Goal: Information Seeking & Learning: Learn about a topic

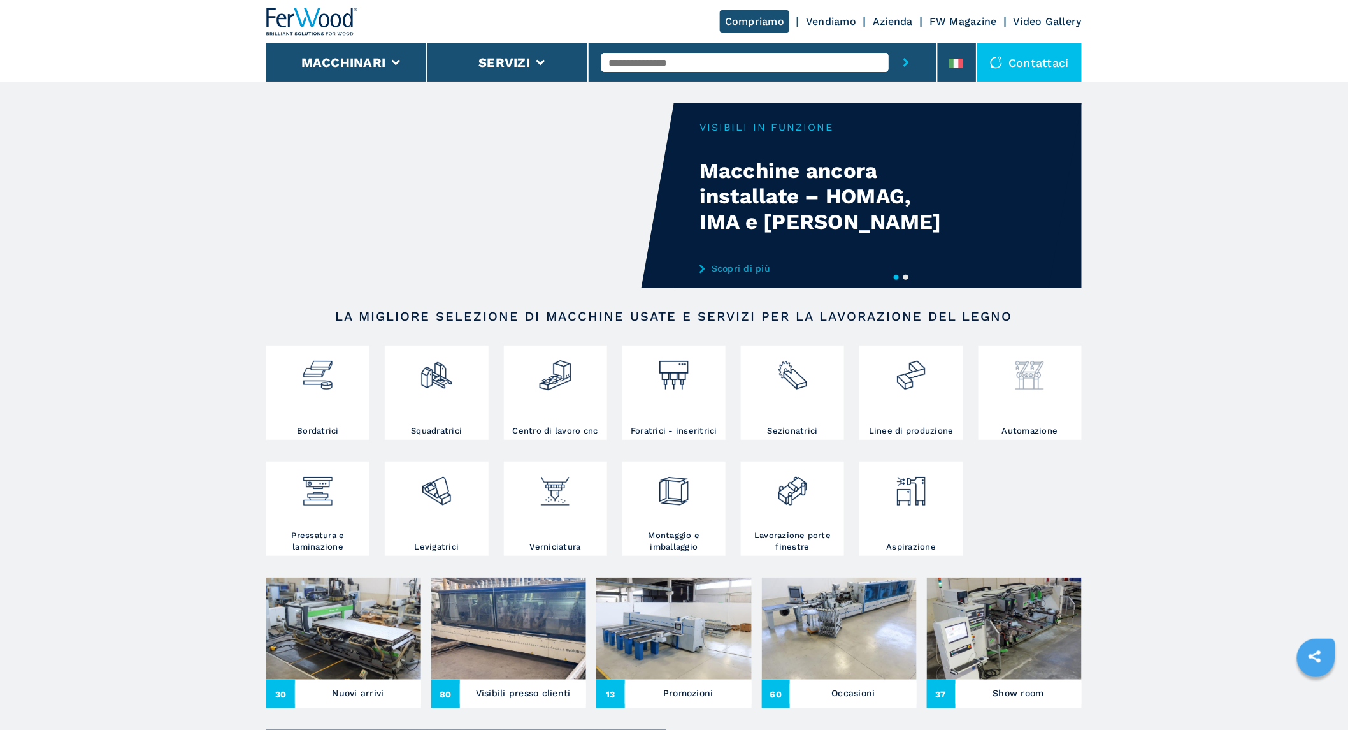
click at [666, 387] on img at bounding box center [1030, 370] width 34 height 43
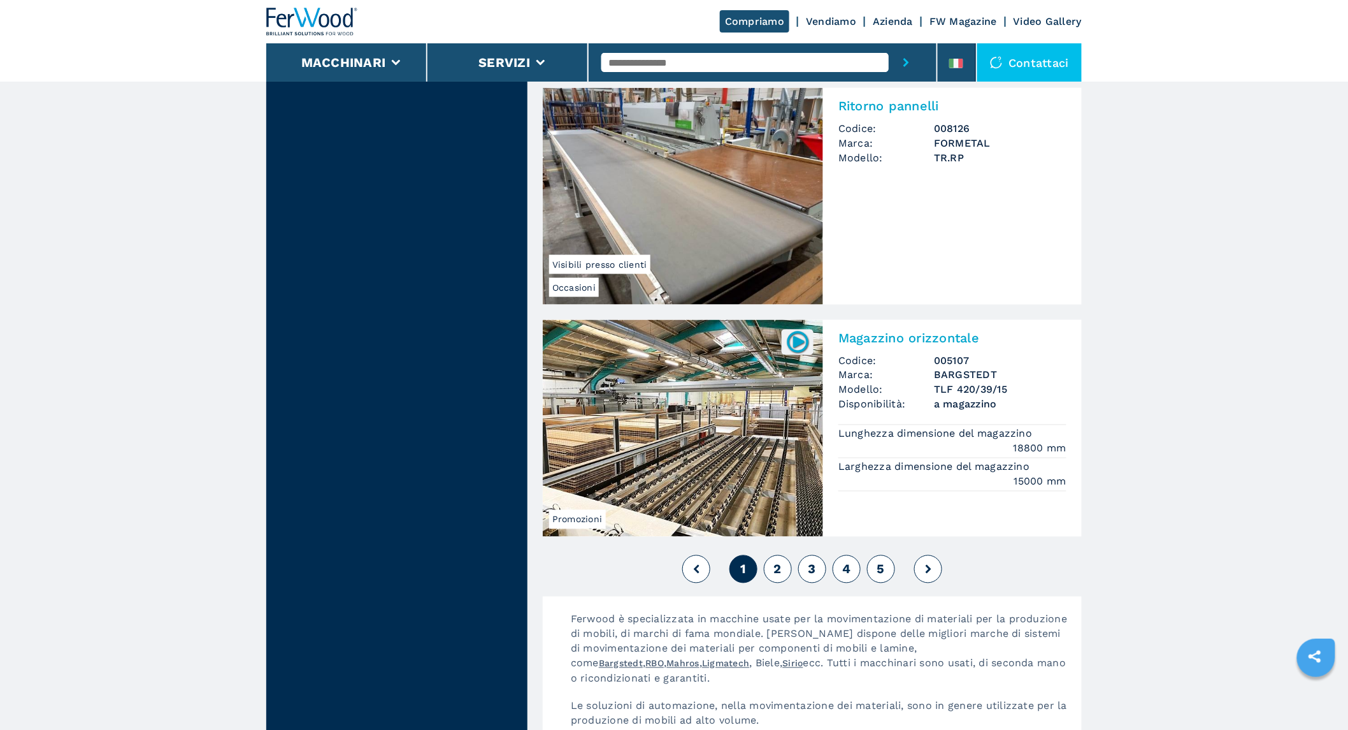
scroll to position [2690, 0]
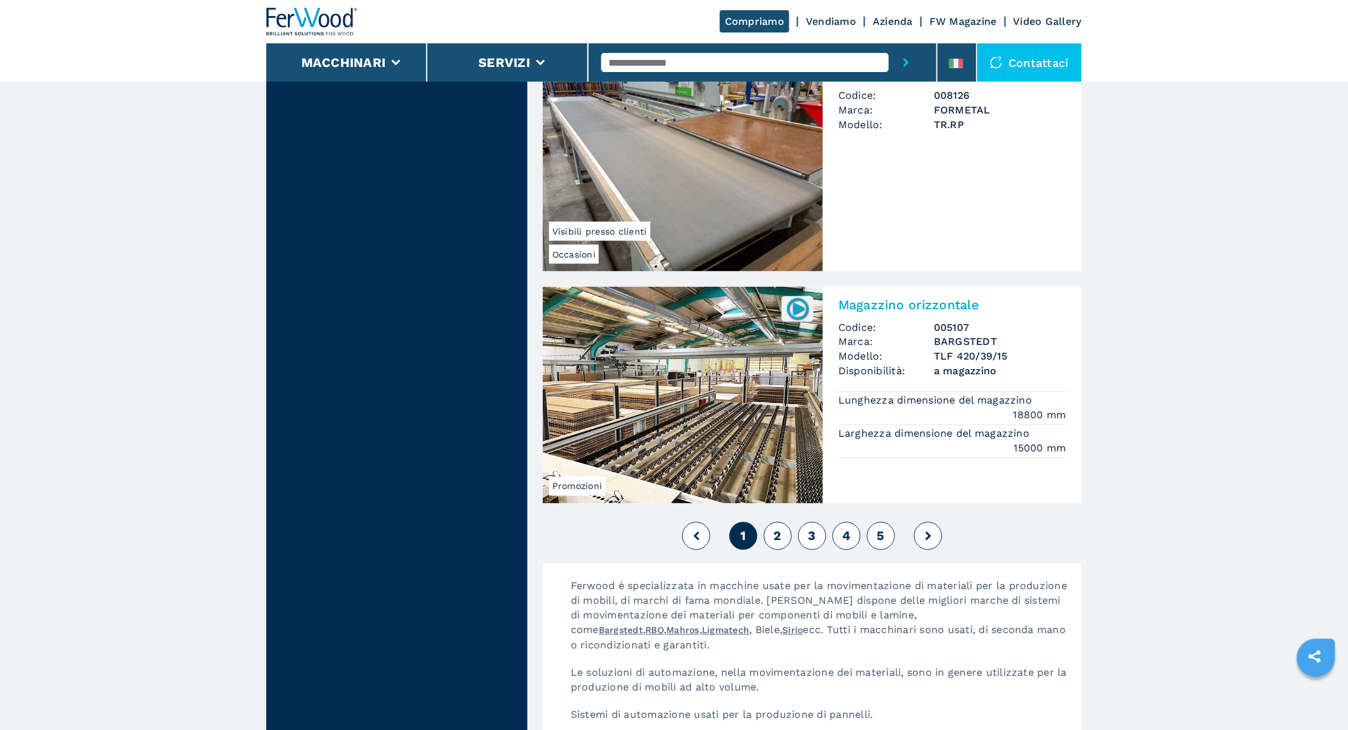
click at [779, 542] on span "2" at bounding box center [778, 535] width 8 height 15
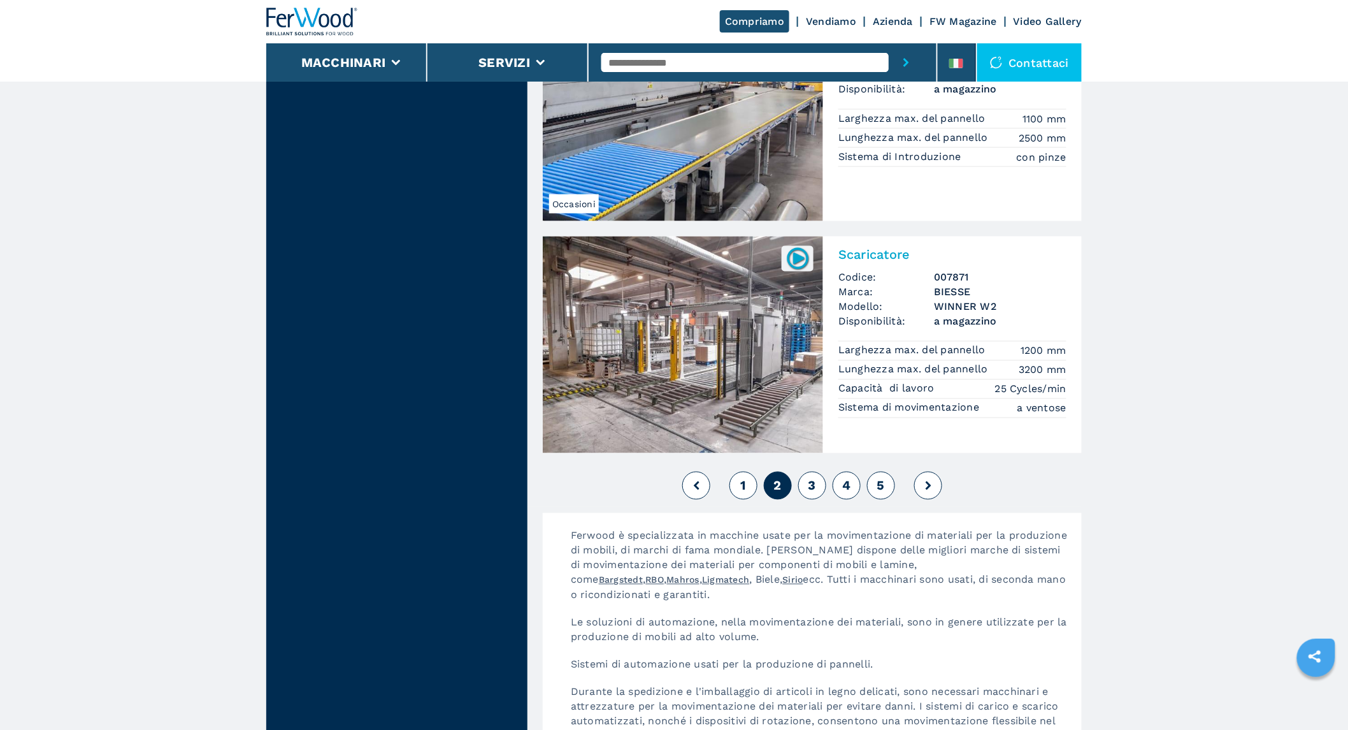
scroll to position [2761, 0]
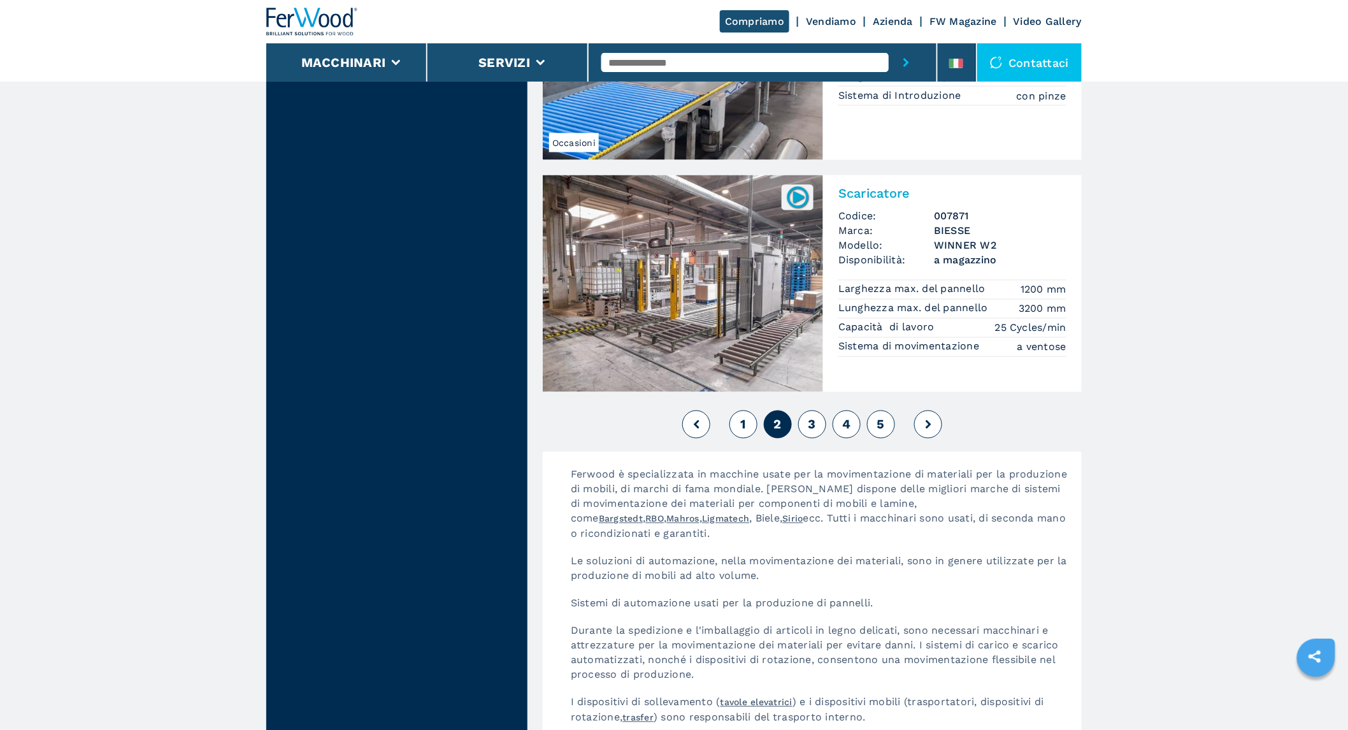
click at [814, 428] on span "3" at bounding box center [813, 424] width 8 height 15
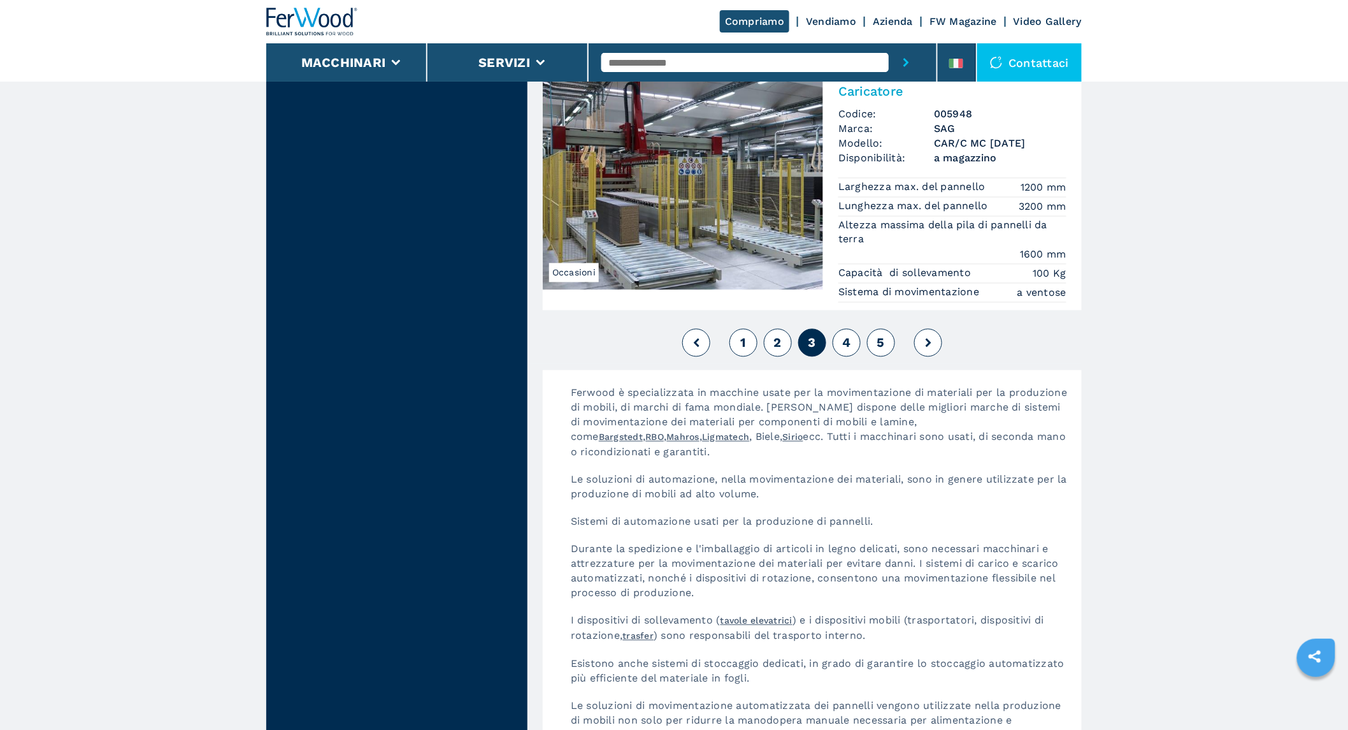
scroll to position [2902, 0]
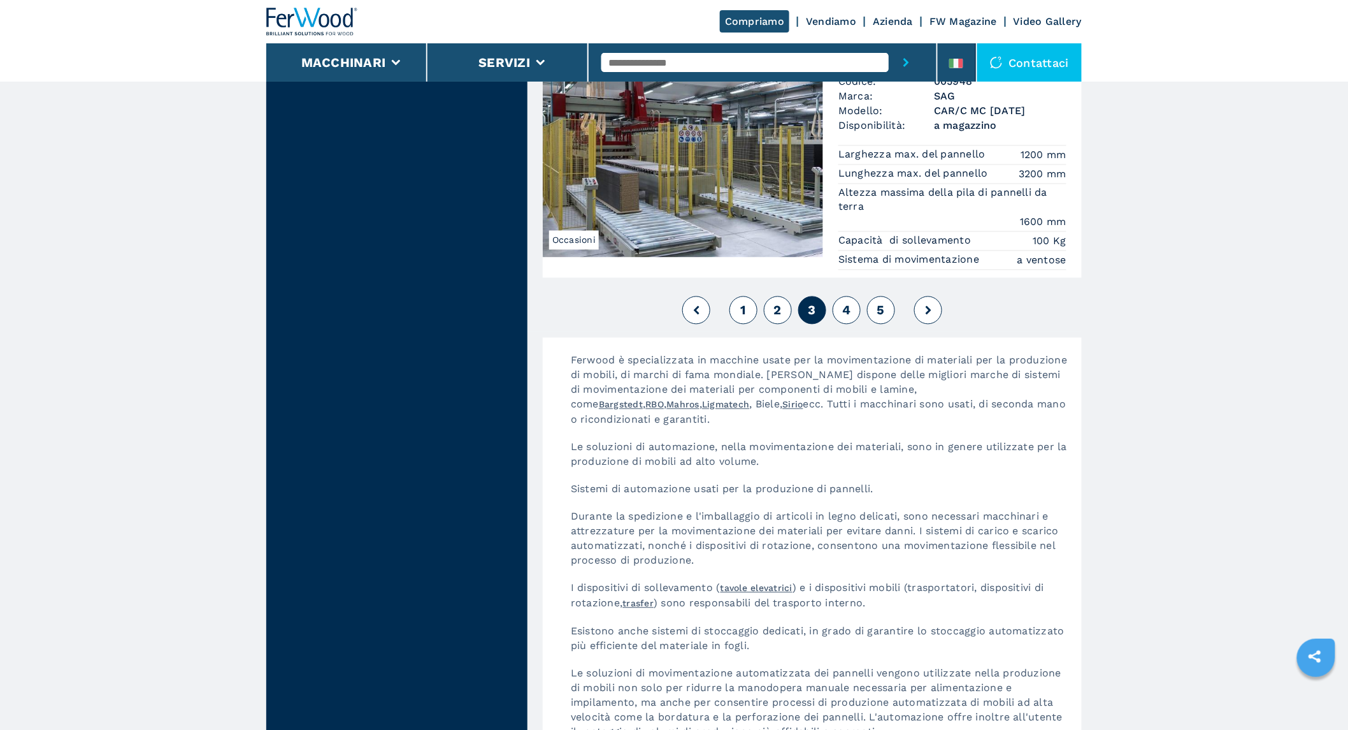
click at [852, 309] on button "4" at bounding box center [847, 310] width 28 height 28
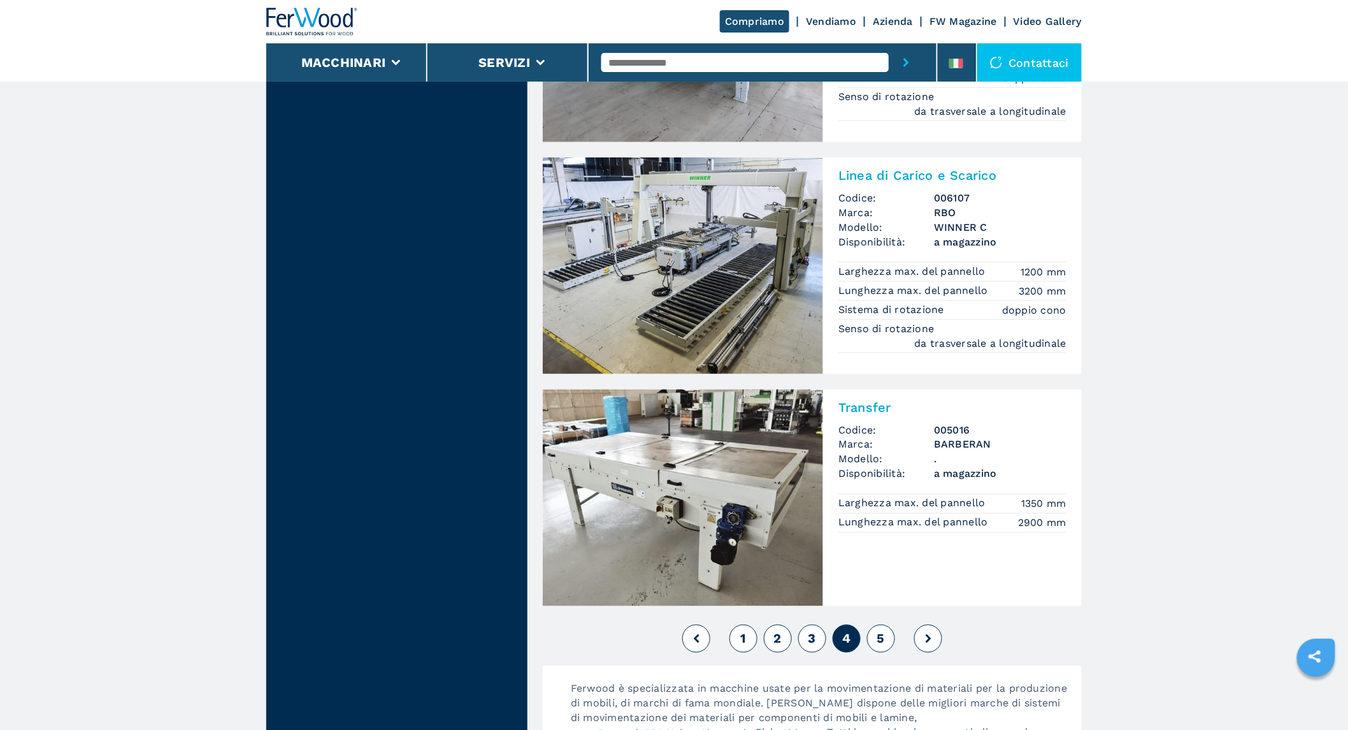
scroll to position [2619, 0]
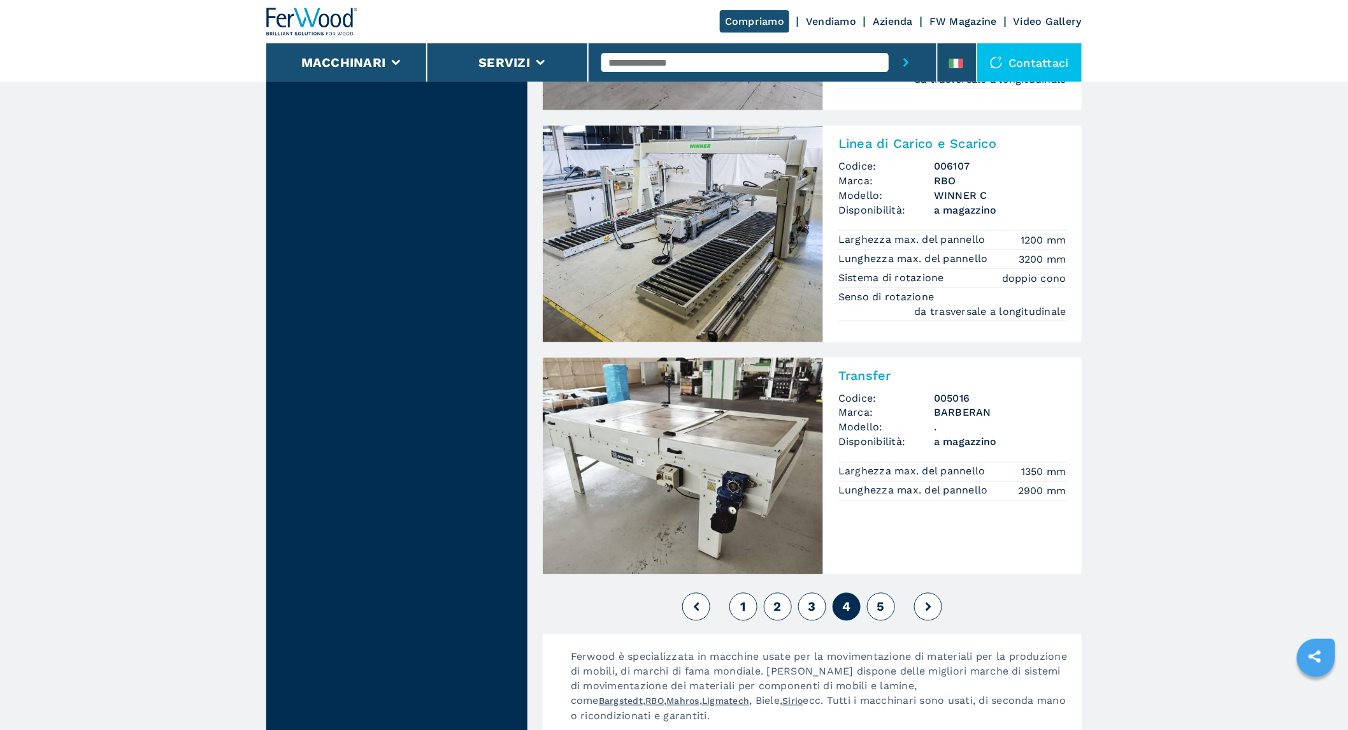
click at [710, 255] on img at bounding box center [683, 234] width 280 height 217
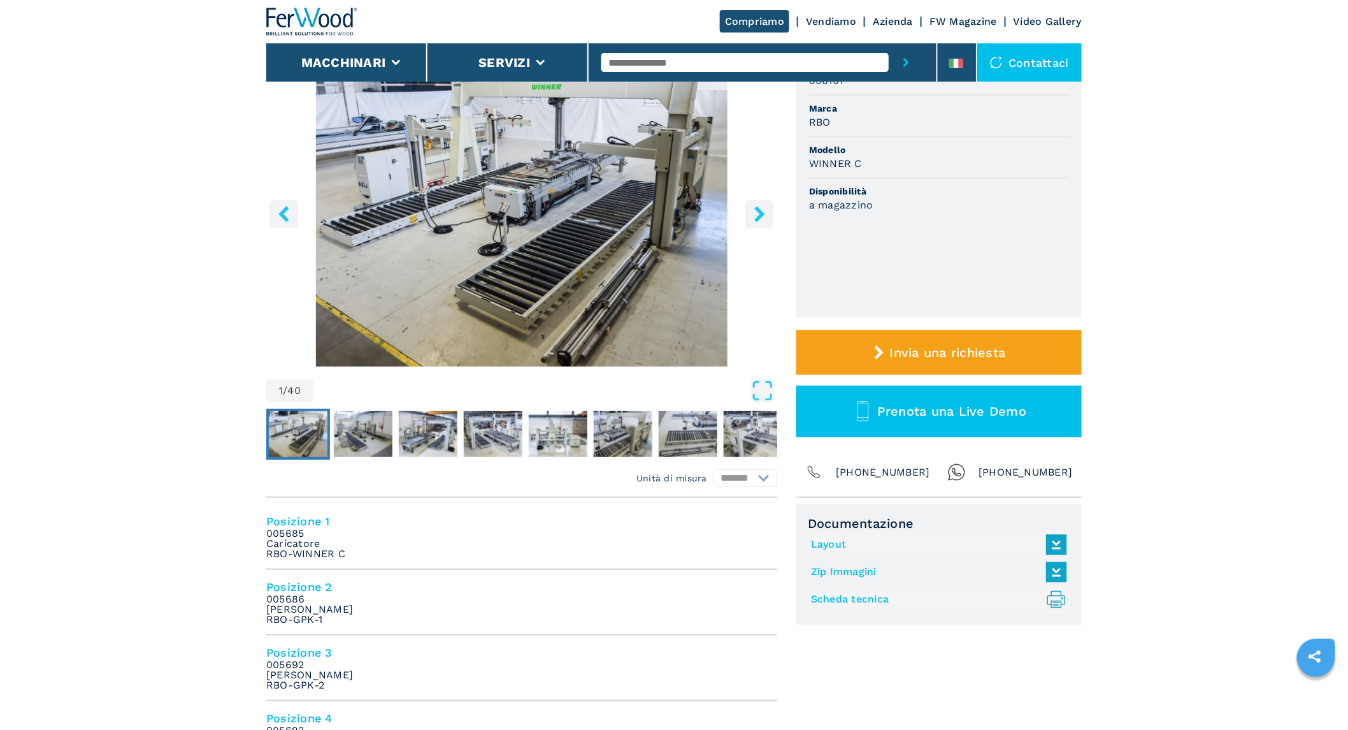
scroll to position [212, 0]
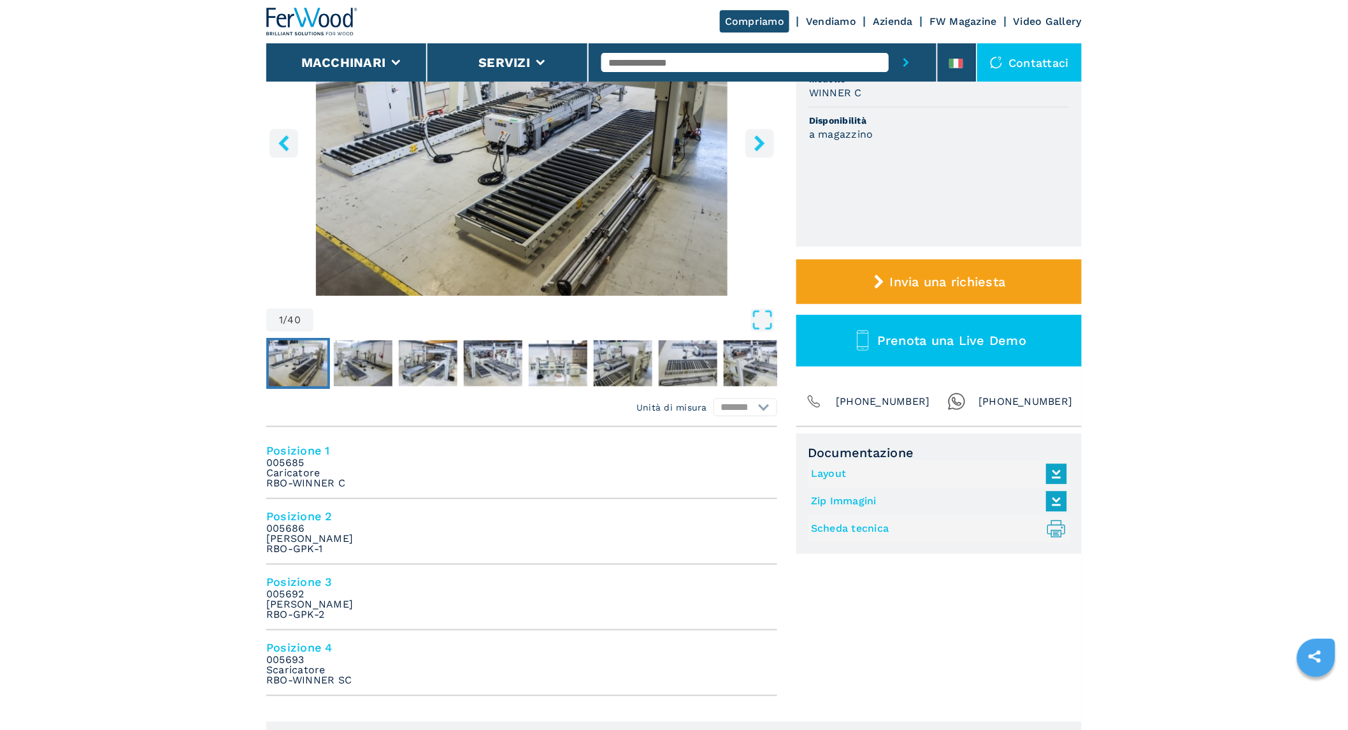
click at [671, 60] on input "text" at bounding box center [744, 62] width 287 height 19
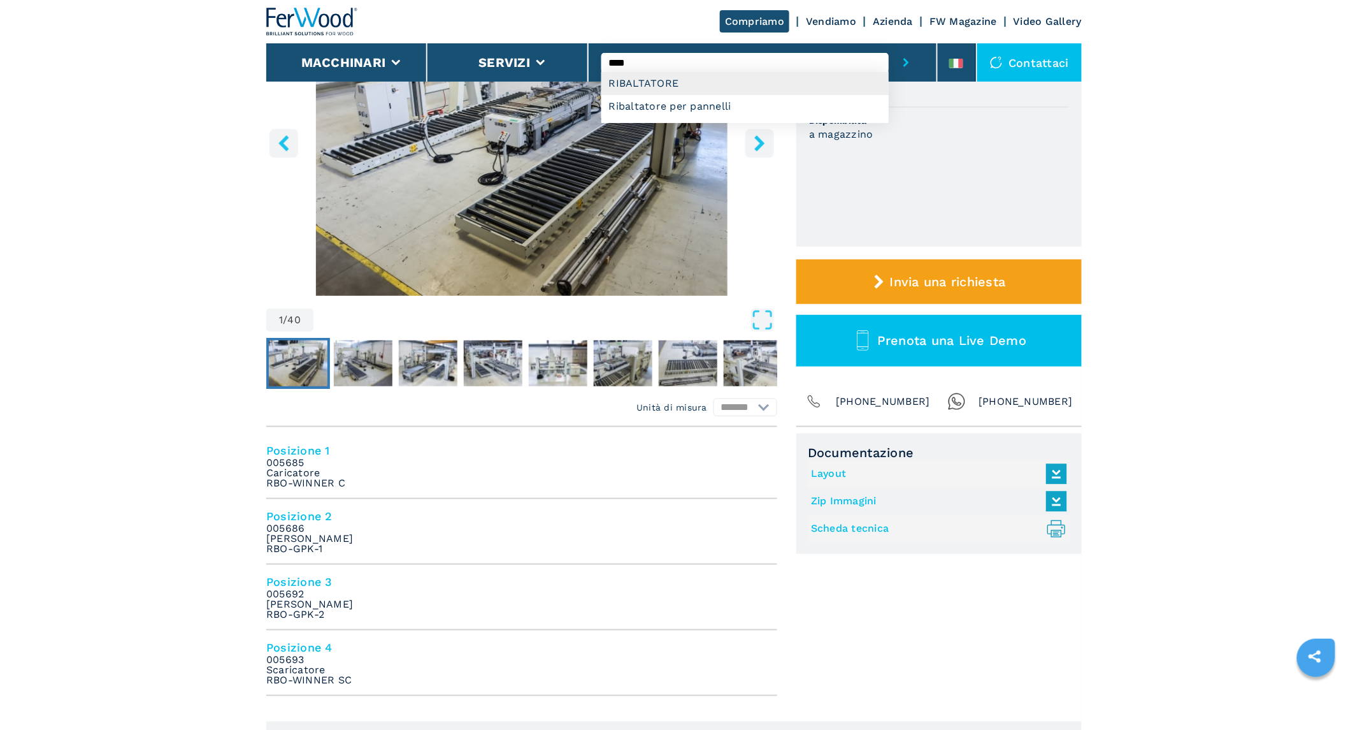
click at [647, 82] on div "RIBALTATORE" at bounding box center [744, 83] width 287 height 23
type input "**********"
